Goal: Transaction & Acquisition: Purchase product/service

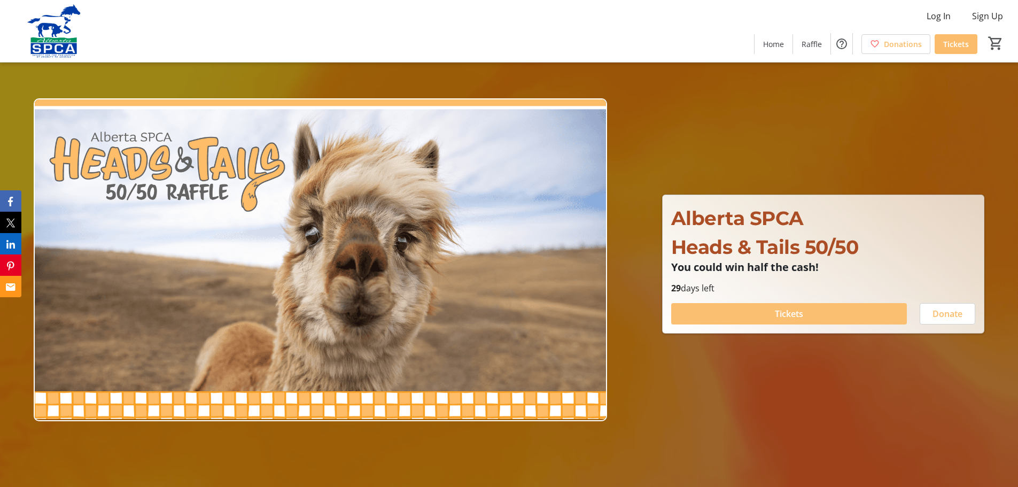
click at [795, 313] on span "Tickets" at bounding box center [789, 313] width 28 height 13
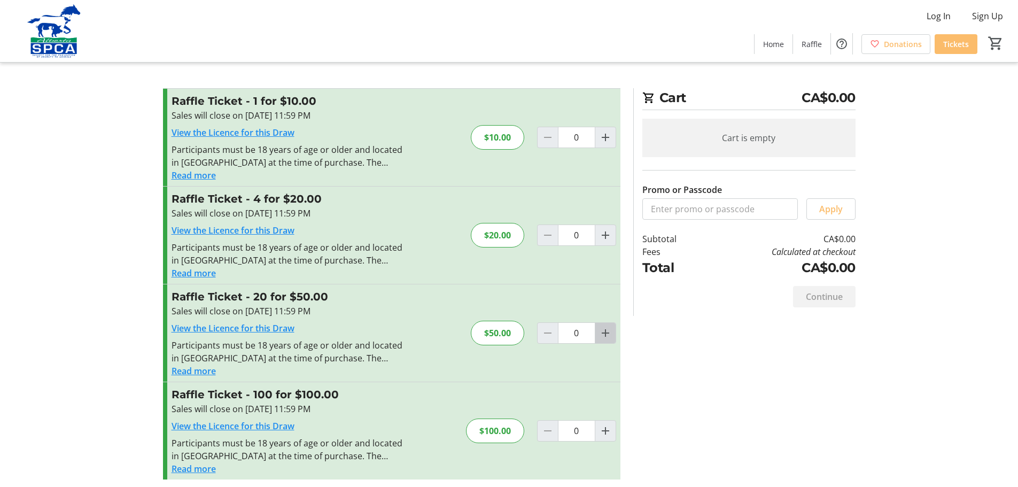
click at [606, 334] on mat-icon "Increment by one" at bounding box center [605, 332] width 13 height 13
type input "1"
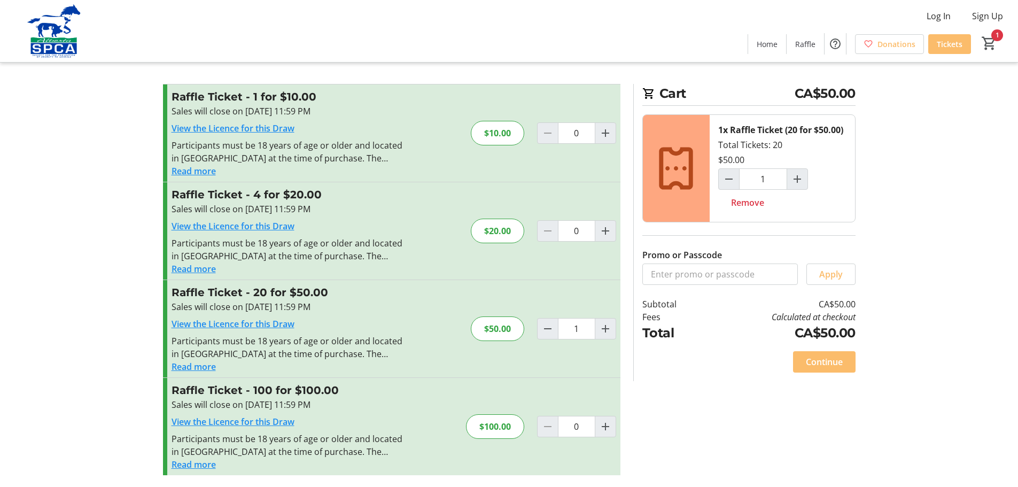
scroll to position [5, 0]
click at [830, 358] on span "Continue" at bounding box center [824, 360] width 37 height 13
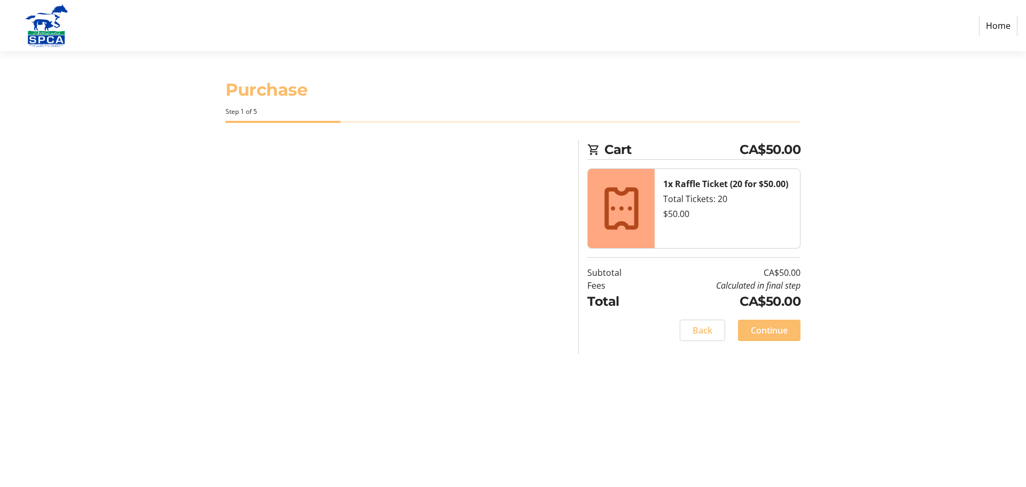
select select "CA"
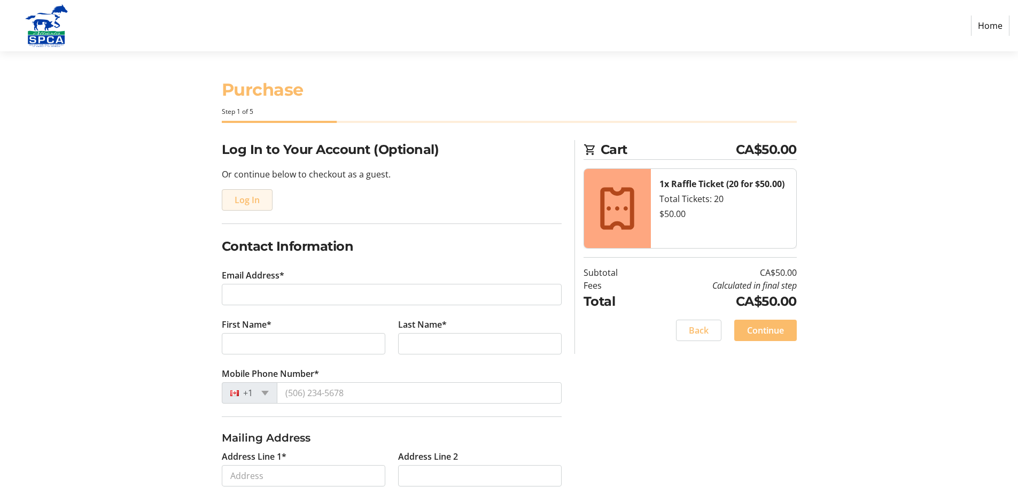
click at [252, 199] on span "Log In" at bounding box center [247, 199] width 25 height 13
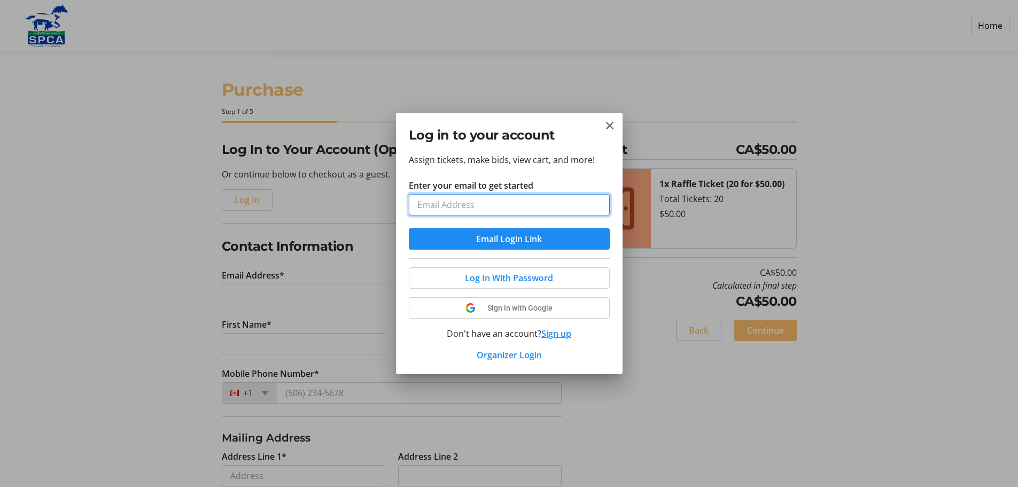
type input "[EMAIL_ADDRESS][DOMAIN_NAME]"
click at [527, 275] on span "Log In With Password" at bounding box center [509, 277] width 88 height 13
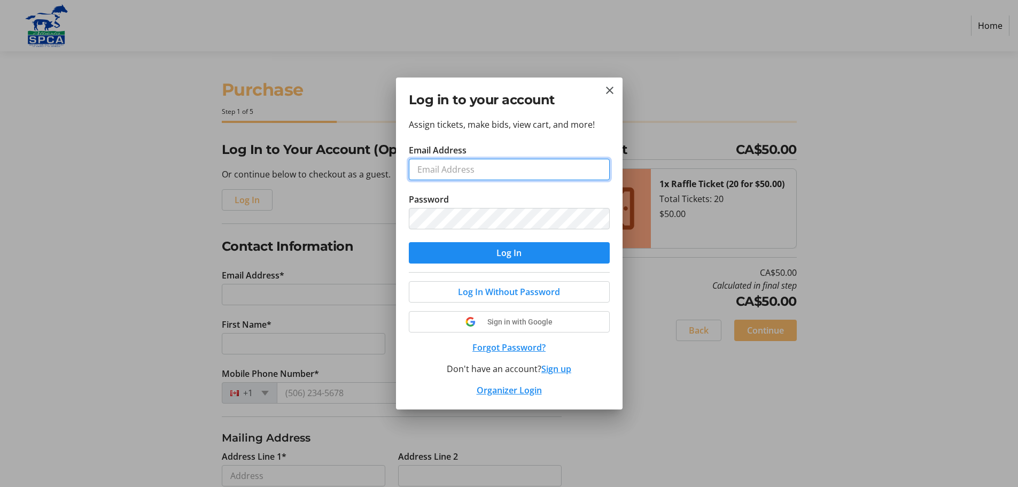
type input "[EMAIL_ADDRESS][DOMAIN_NAME]"
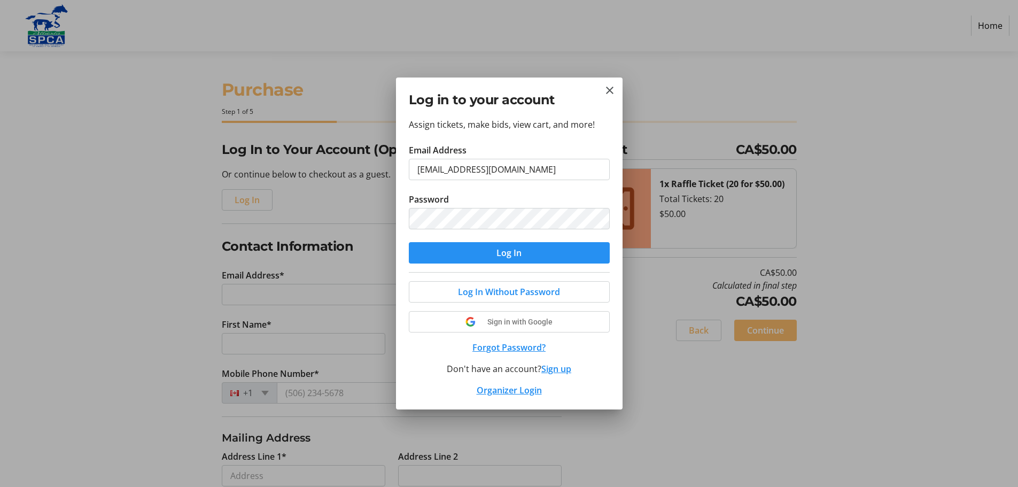
click at [473, 246] on span "submit" at bounding box center [509, 253] width 201 height 26
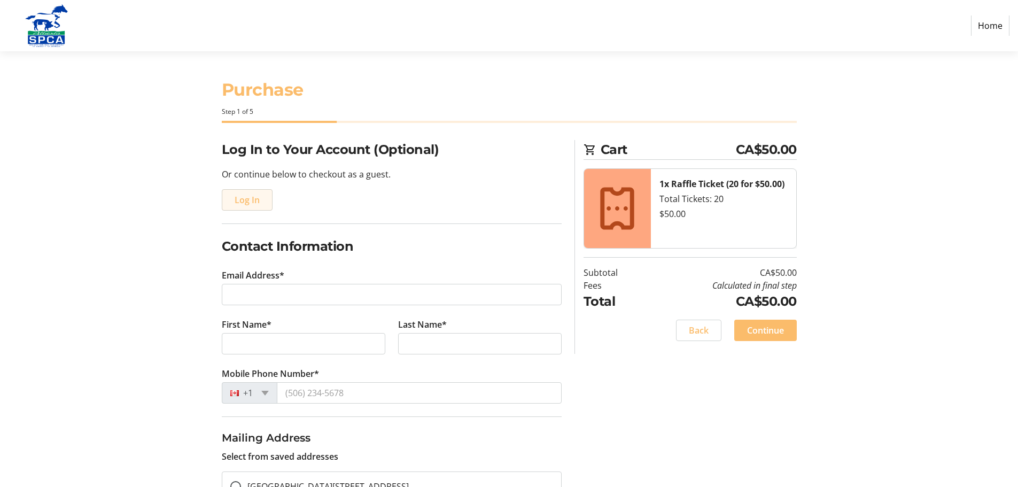
type input "[EMAIL_ADDRESS][DOMAIN_NAME]"
type input "[PERSON_NAME]"
type input "[PHONE_NUMBER]"
radio input "true"
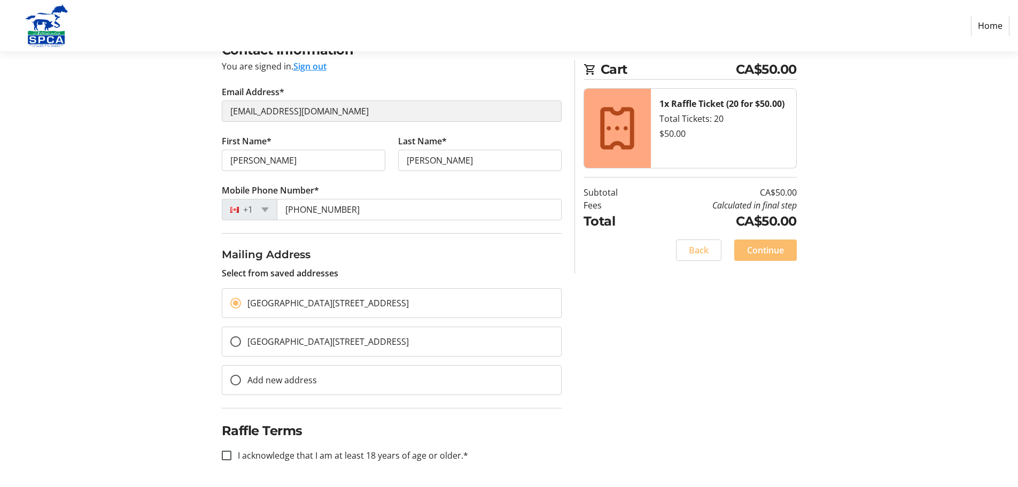
scroll to position [100, 0]
click at [224, 455] on input "I acknowledge that I am at least 18 years of age or older.*" at bounding box center [227, 455] width 10 height 10
checkbox input "true"
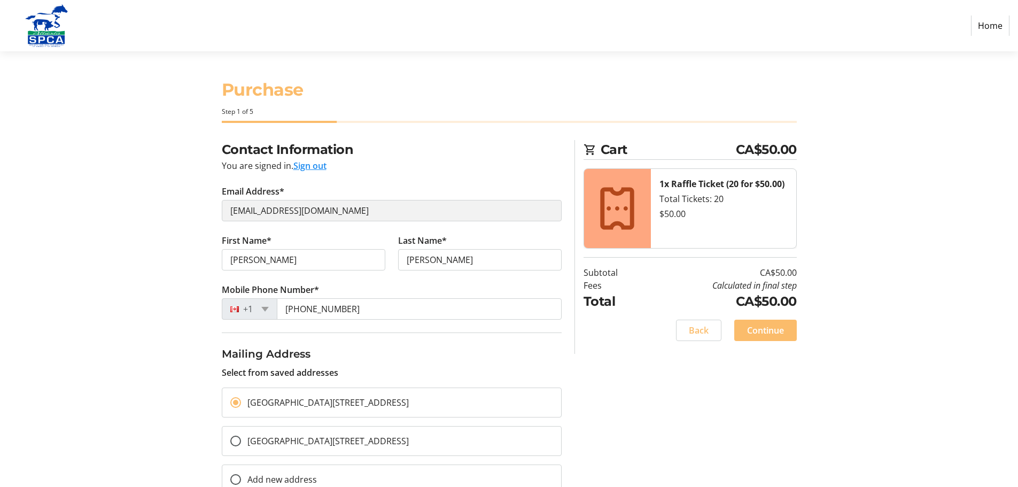
scroll to position [53, 0]
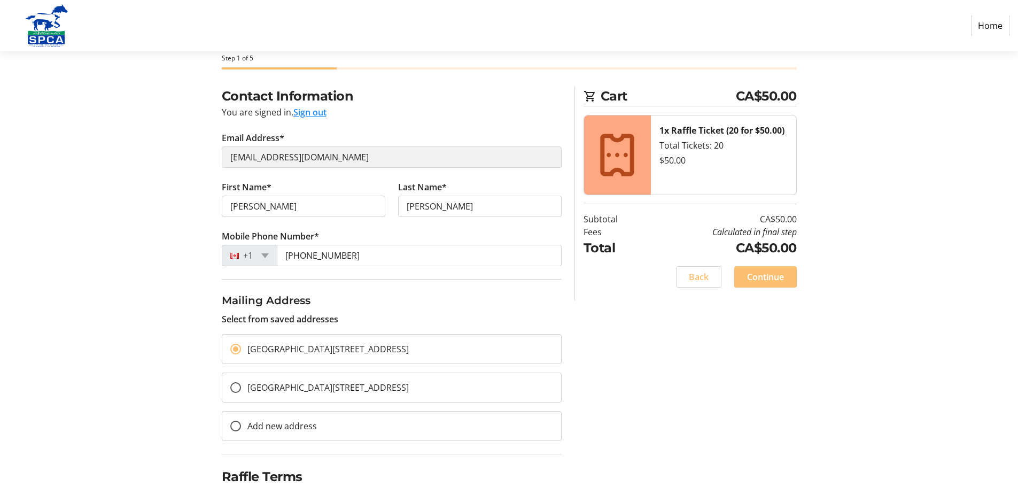
click at [777, 272] on span "Continue" at bounding box center [765, 276] width 37 height 13
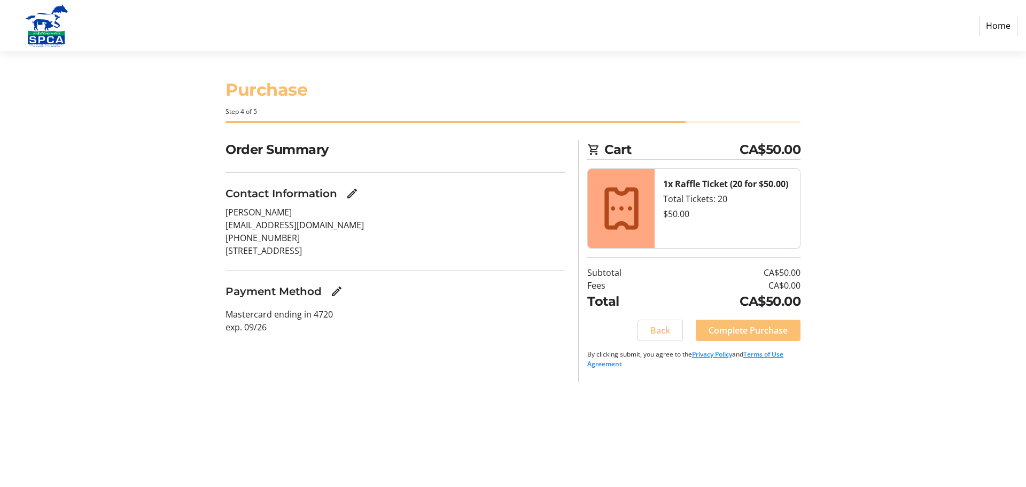
click at [762, 330] on span "Complete Purchase" at bounding box center [747, 330] width 79 height 13
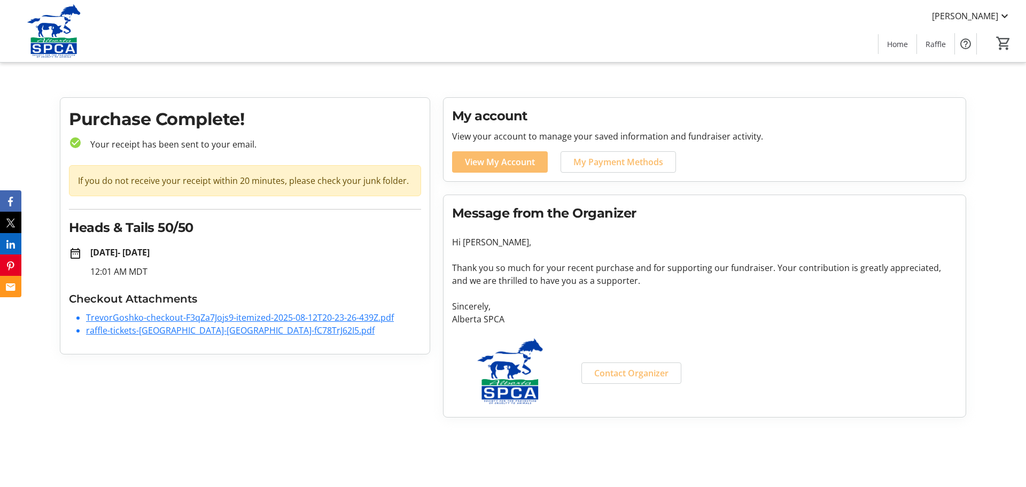
click at [58, 41] on img at bounding box center [53, 30] width 95 height 53
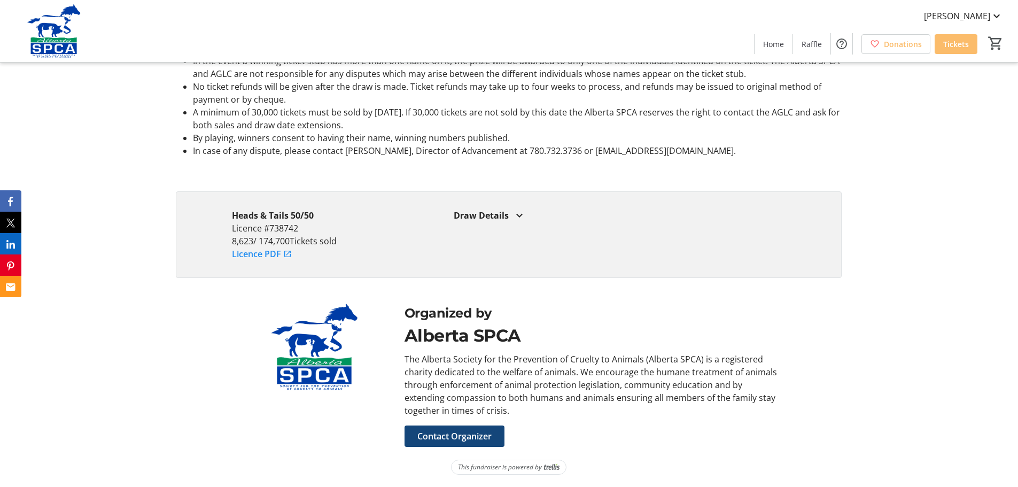
scroll to position [1933, 0]
